Goal: Task Accomplishment & Management: Manage account settings

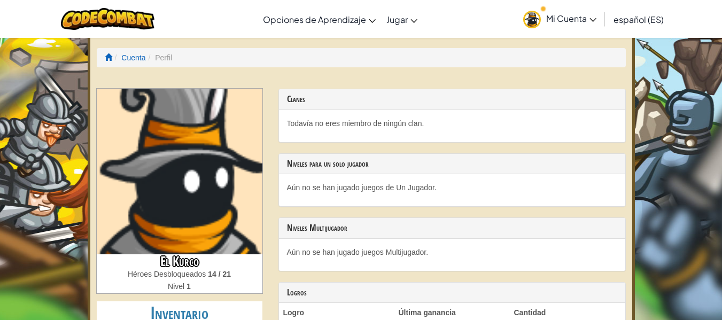
click at [199, 259] on h3 "El Kurco" at bounding box center [180, 261] width 166 height 14
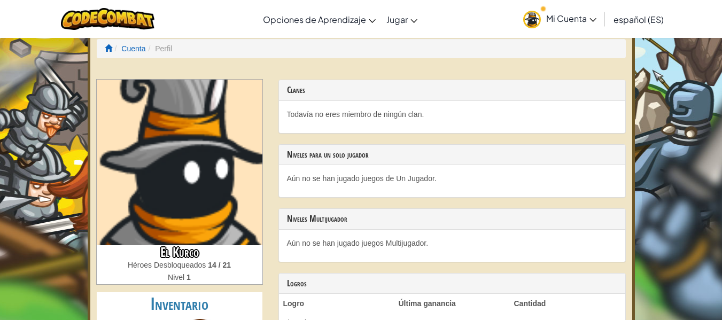
scroll to position [7, 0]
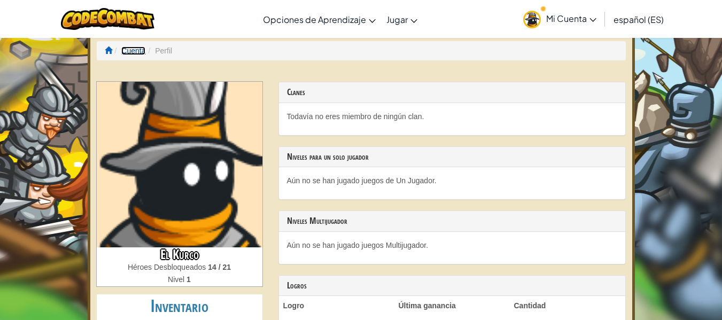
click at [136, 51] on link "Cuenta" at bounding box center [133, 50] width 24 height 9
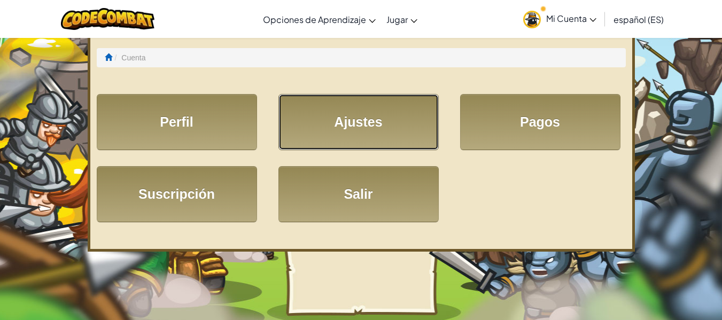
click at [354, 126] on link "Ajustes" at bounding box center [358, 122] width 160 height 56
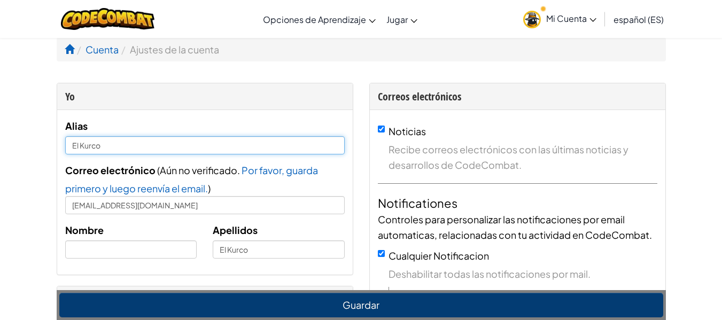
click at [266, 149] on input "El Kurco" at bounding box center [204, 145] width 279 height 18
type input "E"
type input "LiamRamirez"
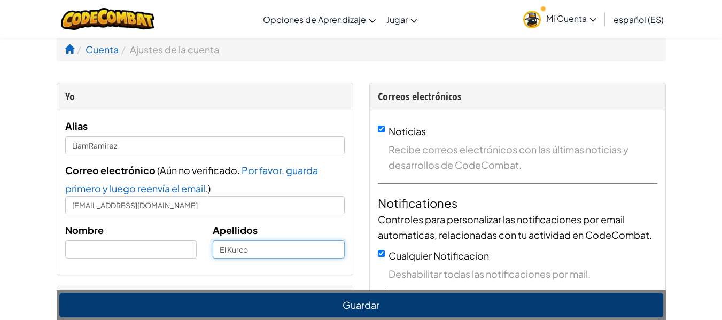
click at [271, 248] on input "El Kurco" at bounding box center [279, 249] width 132 height 18
type input "E"
type input "[PERSON_NAME]"
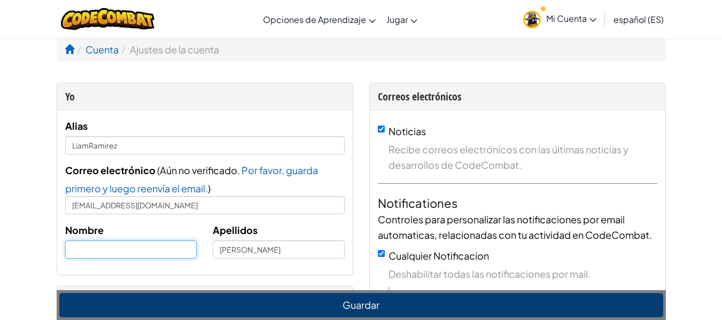
click at [149, 249] on input "text" at bounding box center [131, 249] width 132 height 18
type input "[PERSON_NAME]"
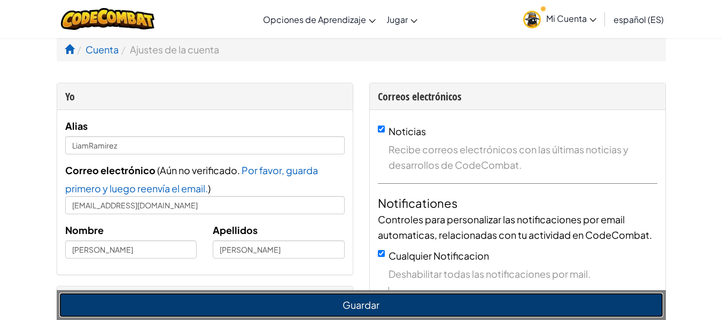
click at [282, 303] on button "Guardar" at bounding box center [361, 305] width 604 height 25
